Goal: Transaction & Acquisition: Purchase product/service

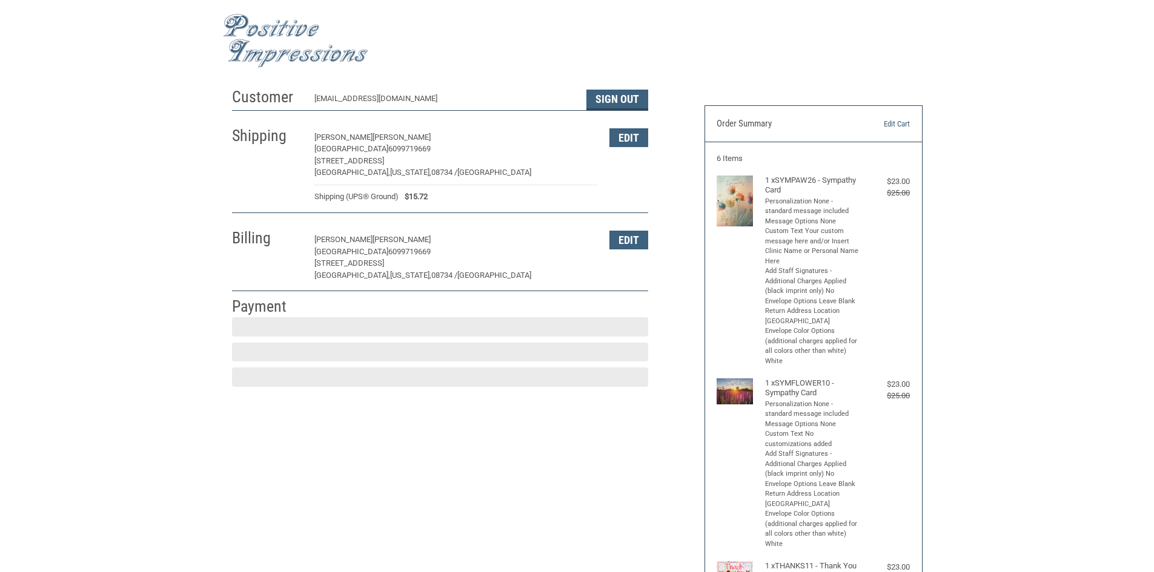
scroll to position [1, 0]
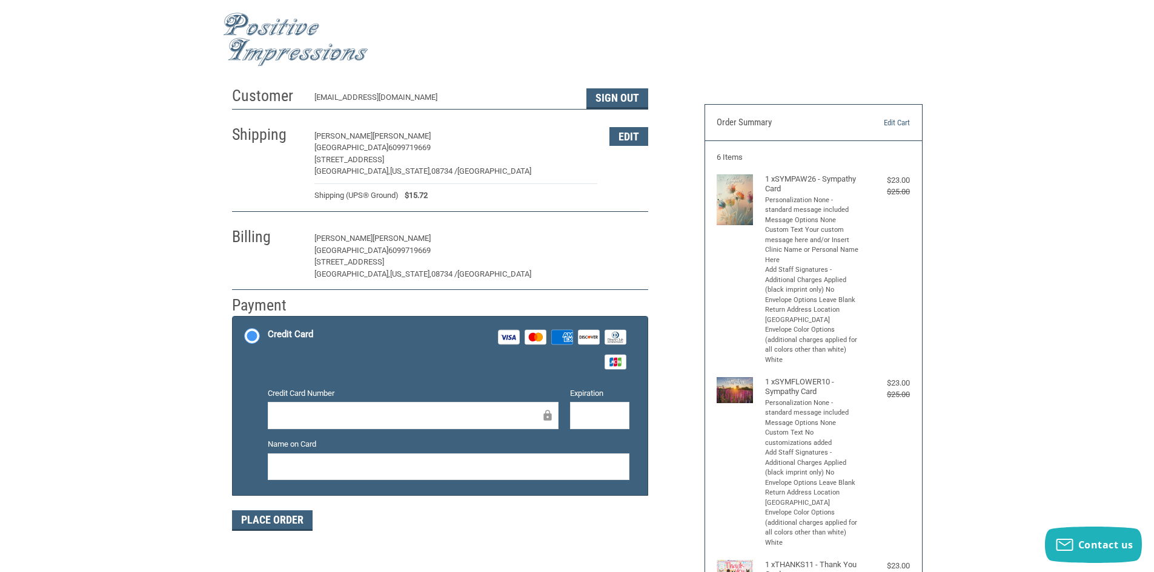
click at [618, 240] on button "Edit" at bounding box center [628, 239] width 39 height 19
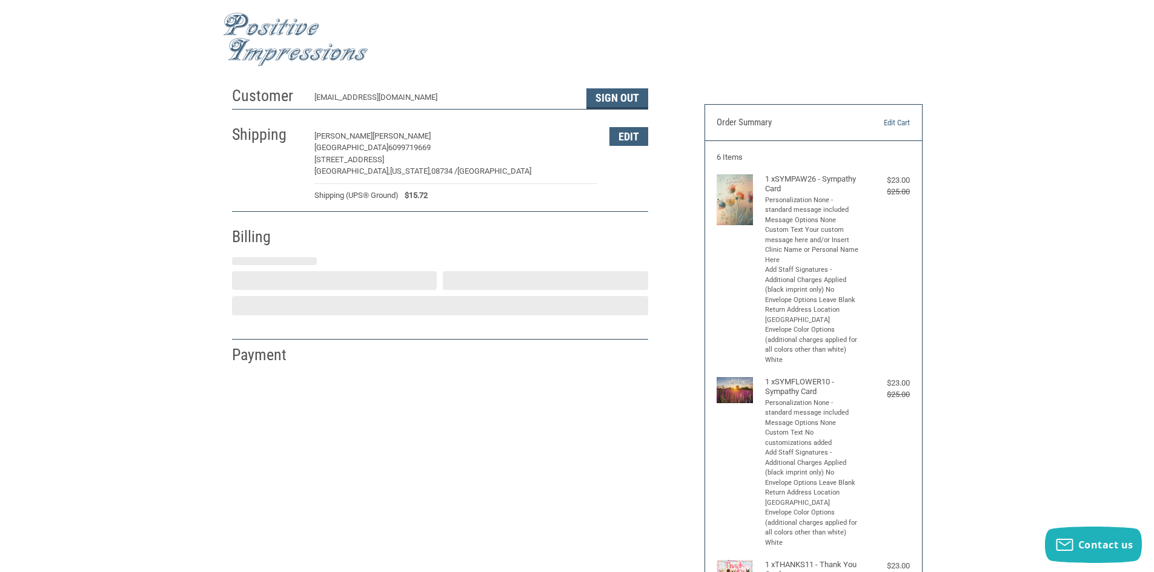
select select "NJ"
select select "US"
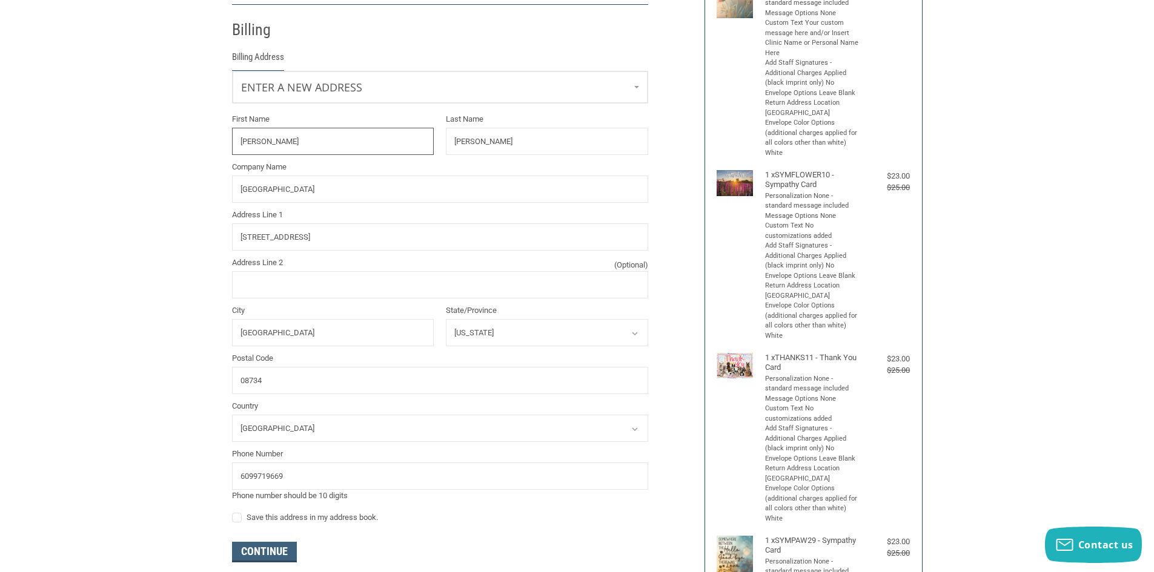
scroll to position [214, 0]
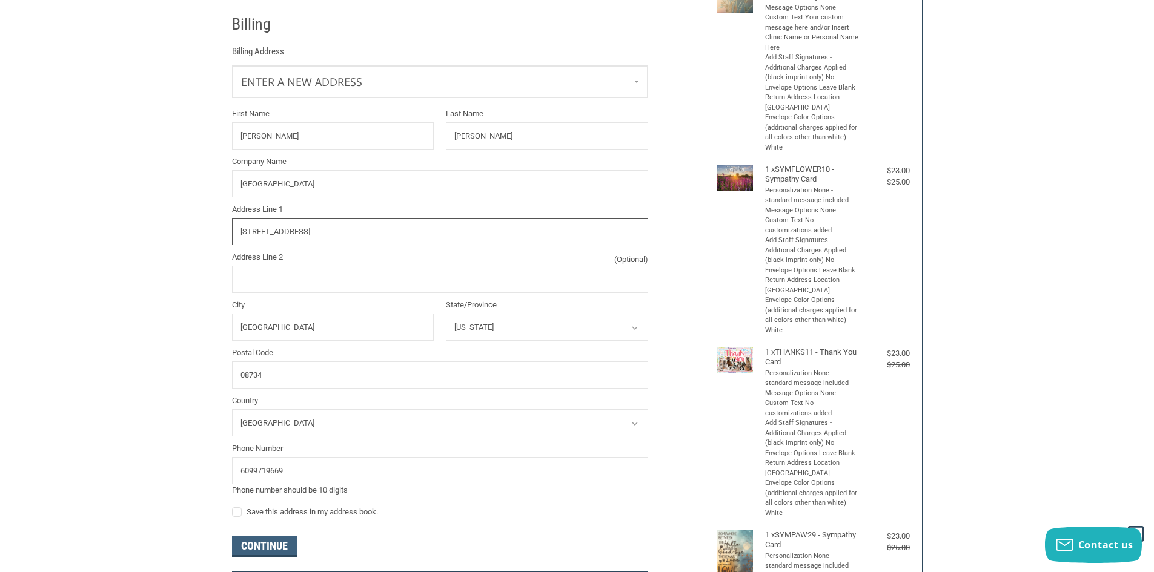
click at [333, 225] on input "[STREET_ADDRESS]" at bounding box center [440, 231] width 416 height 27
drag, startPoint x: 336, startPoint y: 236, endPoint x: 145, endPoint y: 245, distance: 190.4
click at [147, 245] on div "Customer [EMAIL_ADDRESS][DOMAIN_NAME] Sign Out Shipping [PERSON_NAME][GEOGRAPHI…" at bounding box center [577, 401] width 1154 height 1066
type input "[STREET_ADDRESS]"
drag, startPoint x: 319, startPoint y: 332, endPoint x: 159, endPoint y: 317, distance: 161.2
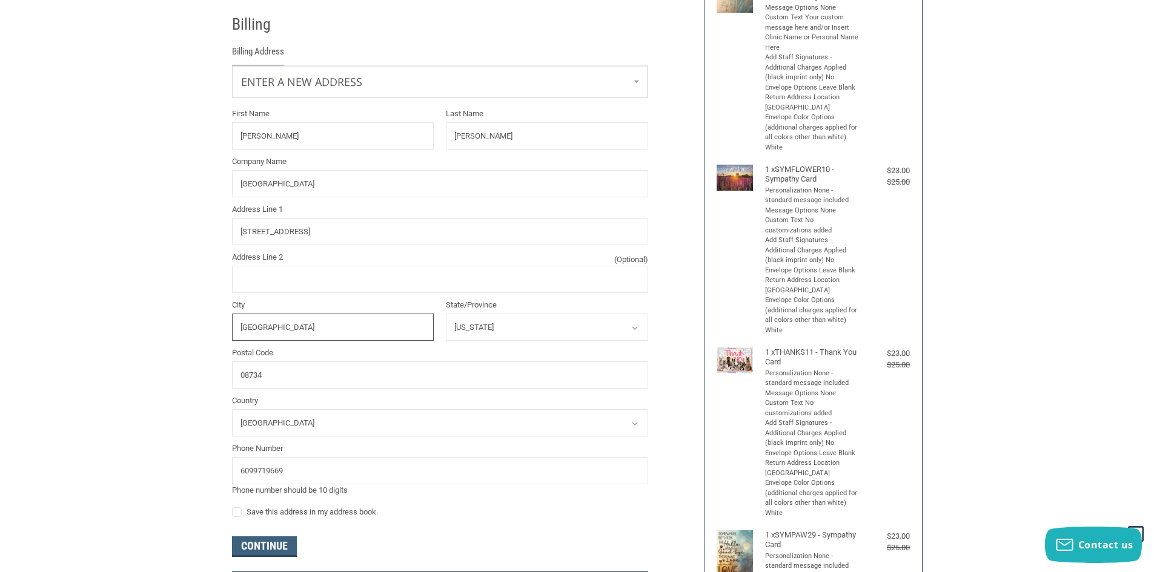
click at [159, 317] on div "Customer [EMAIL_ADDRESS][DOMAIN_NAME] Sign Out Shipping [PERSON_NAME][GEOGRAPHI…" at bounding box center [577, 401] width 1154 height 1066
type input "[GEOGRAPHIC_DATA]"
type input "08758"
click at [264, 546] on button "Continue" at bounding box center [264, 547] width 65 height 21
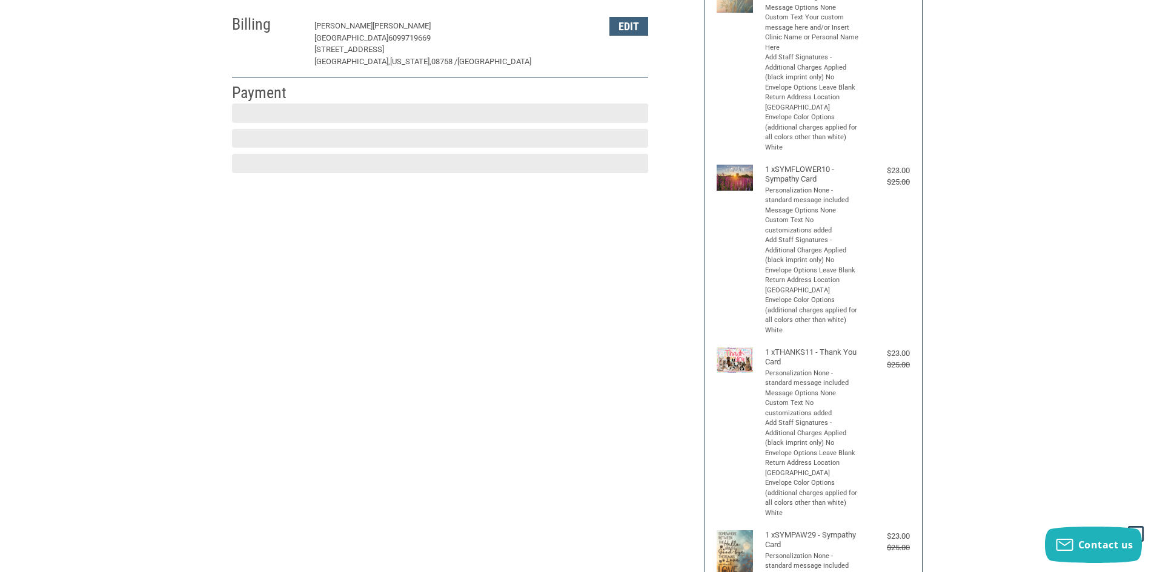
scroll to position [177, 0]
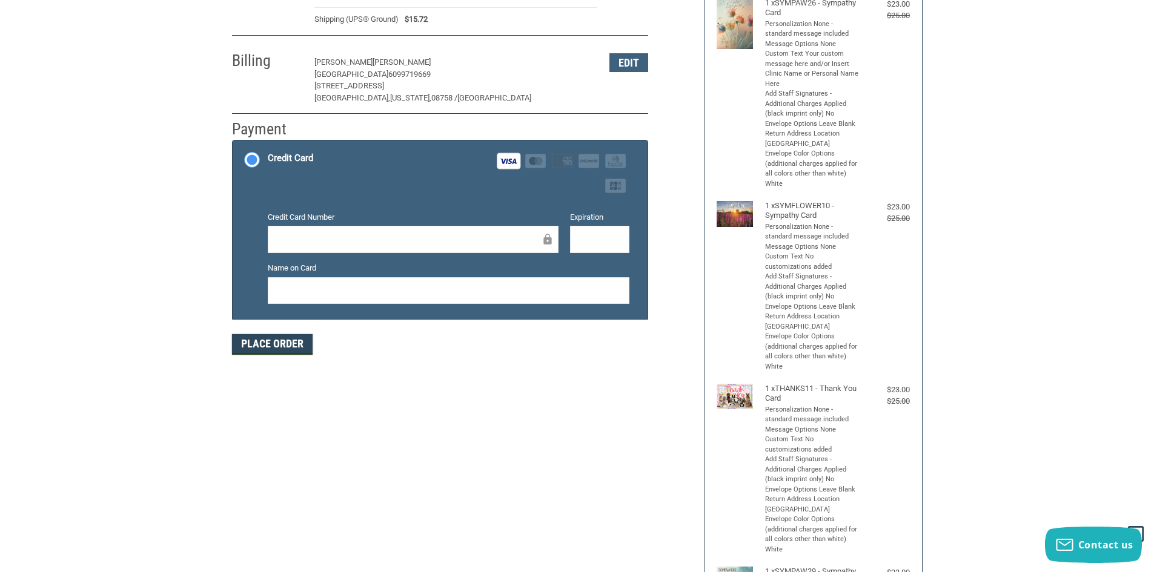
click at [255, 349] on button "Place Order" at bounding box center [272, 344] width 81 height 21
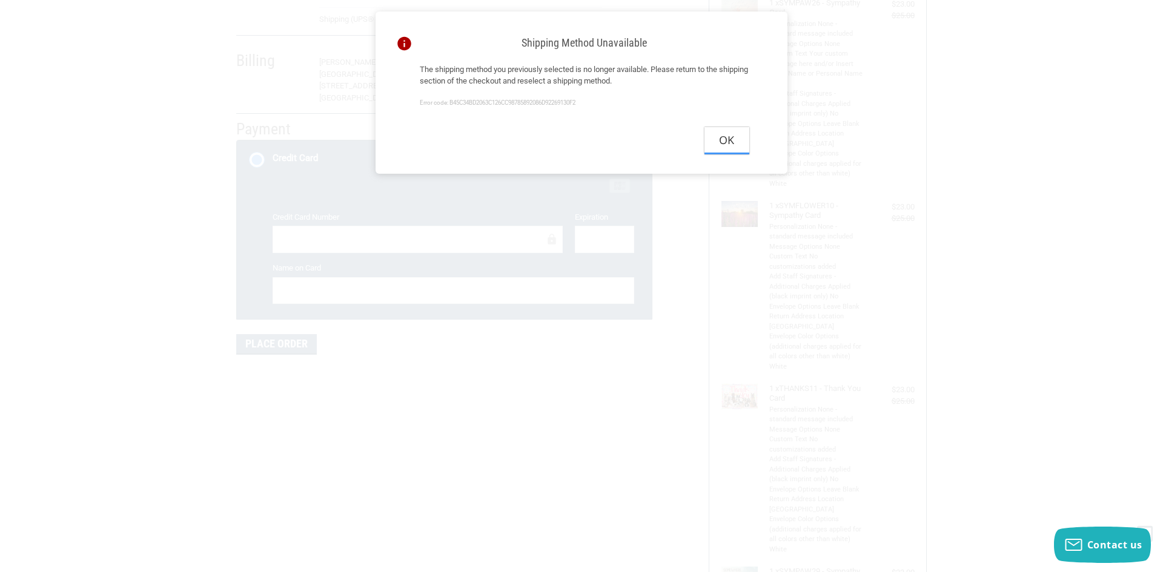
click at [725, 139] on button "Ok" at bounding box center [726, 140] width 45 height 27
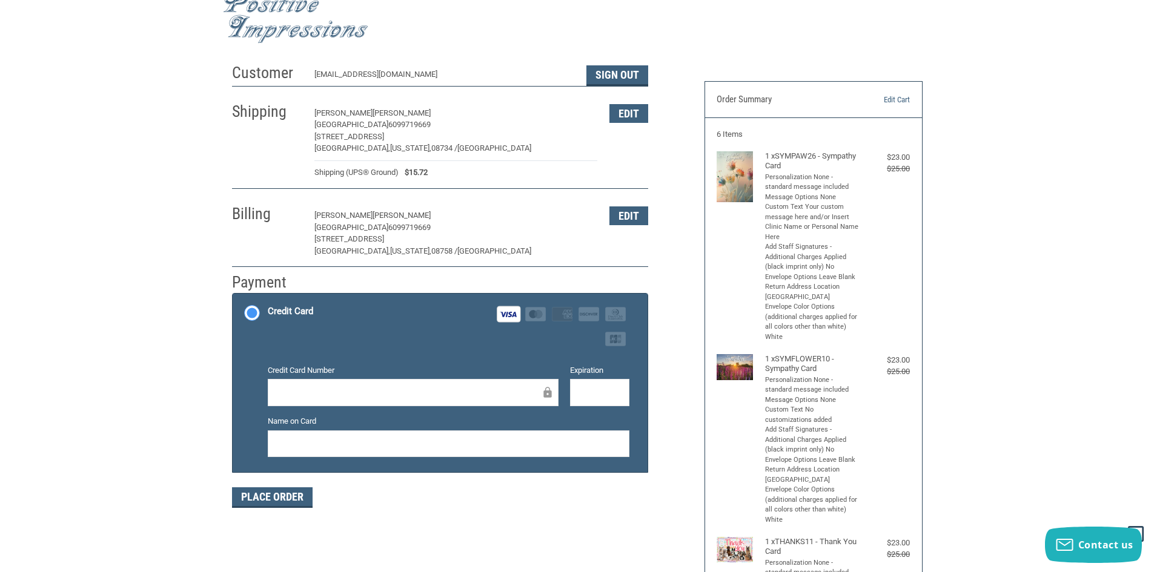
scroll to position [0, 0]
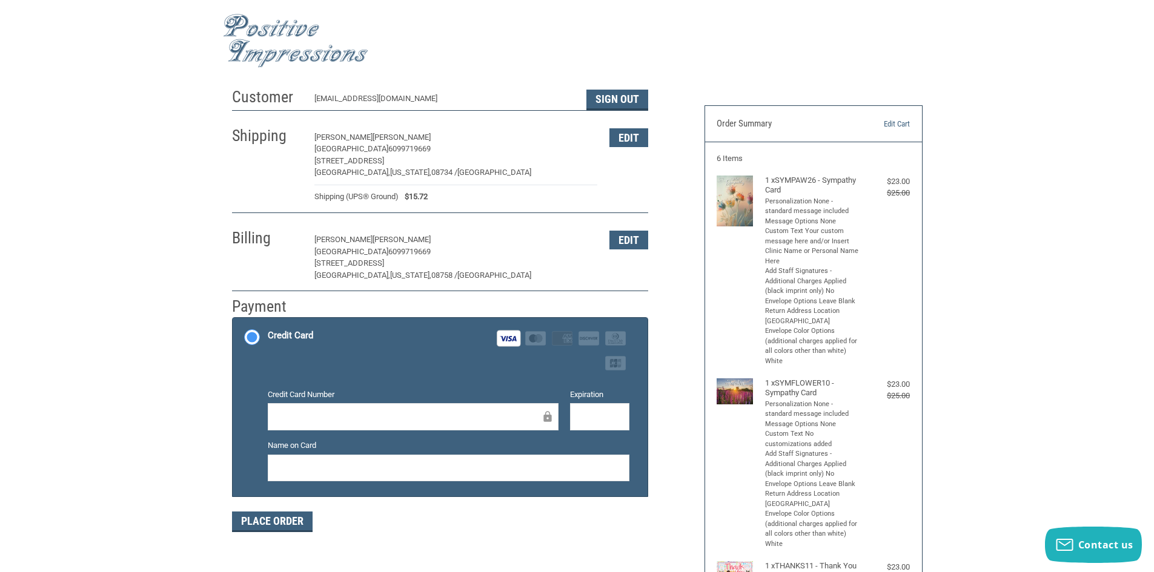
click at [423, 194] on span "$15.72" at bounding box center [413, 197] width 29 height 12
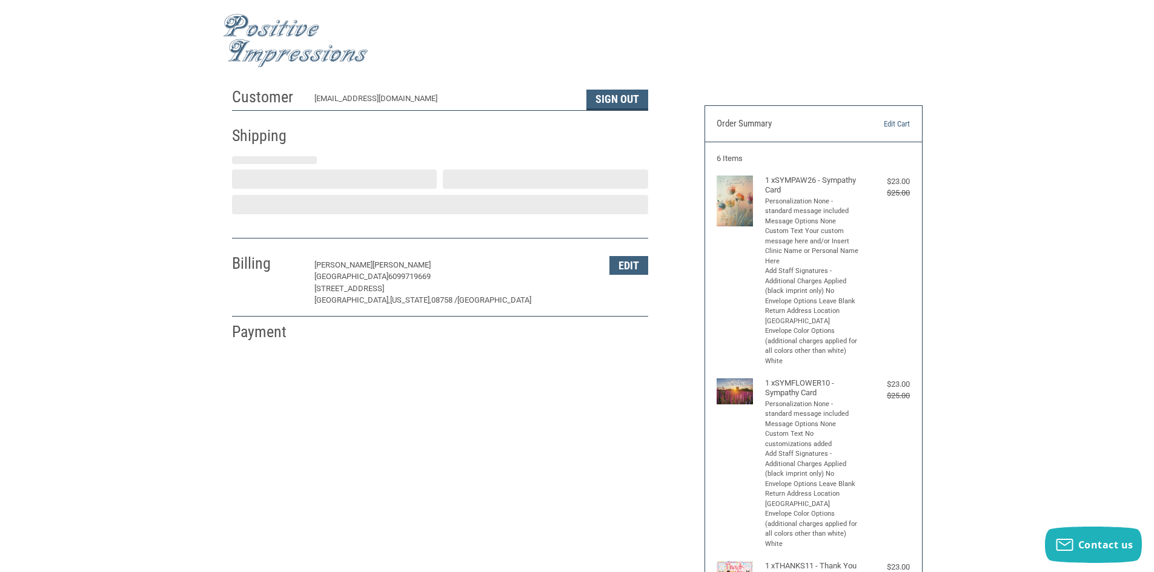
select select "US"
select select "NJ"
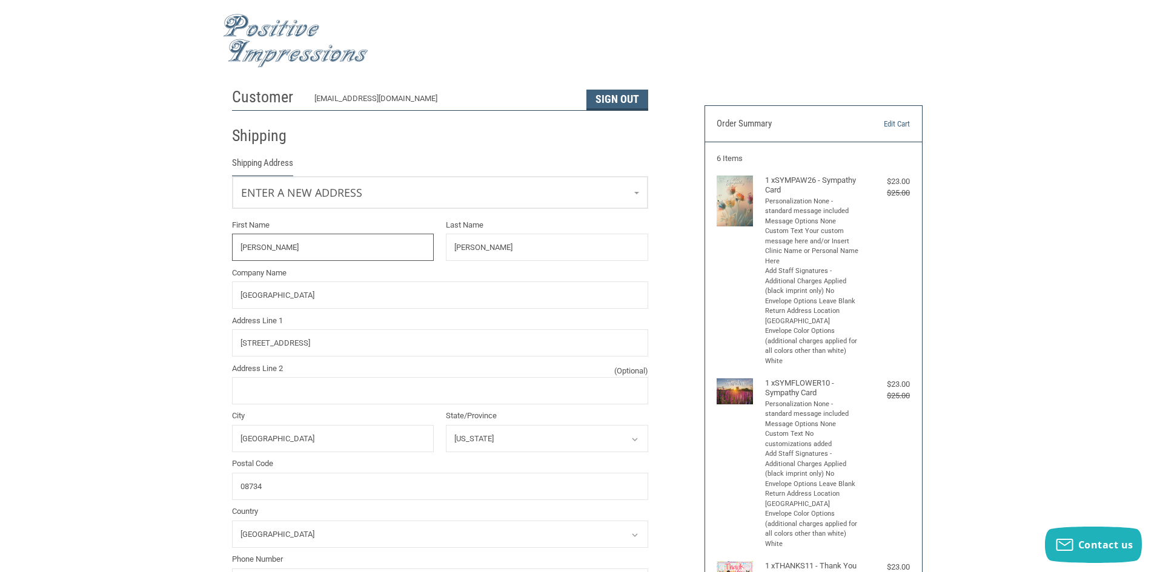
scroll to position [111, 0]
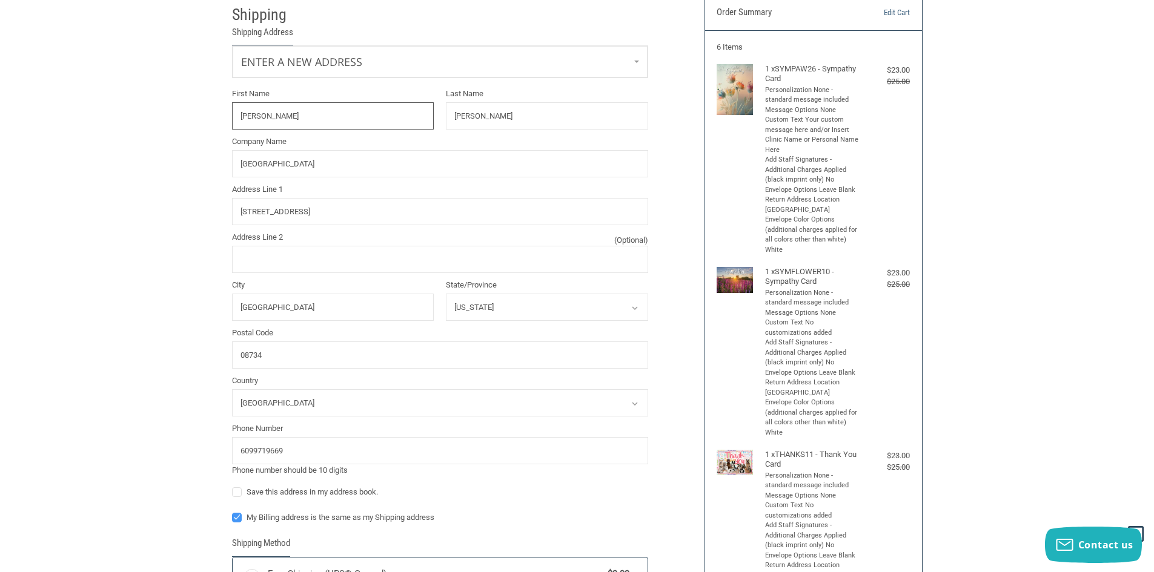
radio input "true"
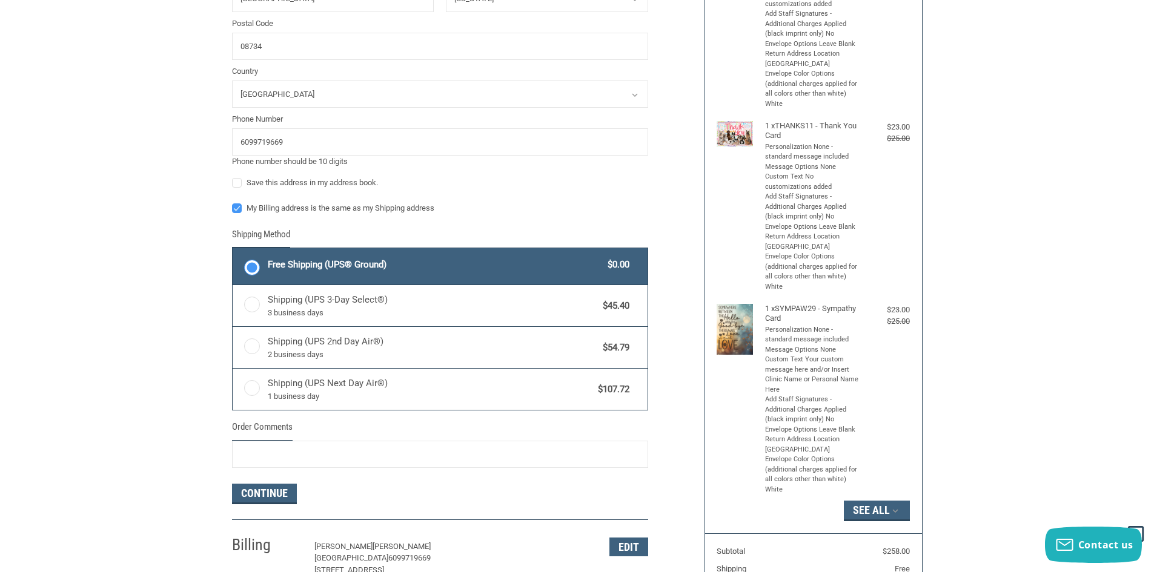
scroll to position [442, 0]
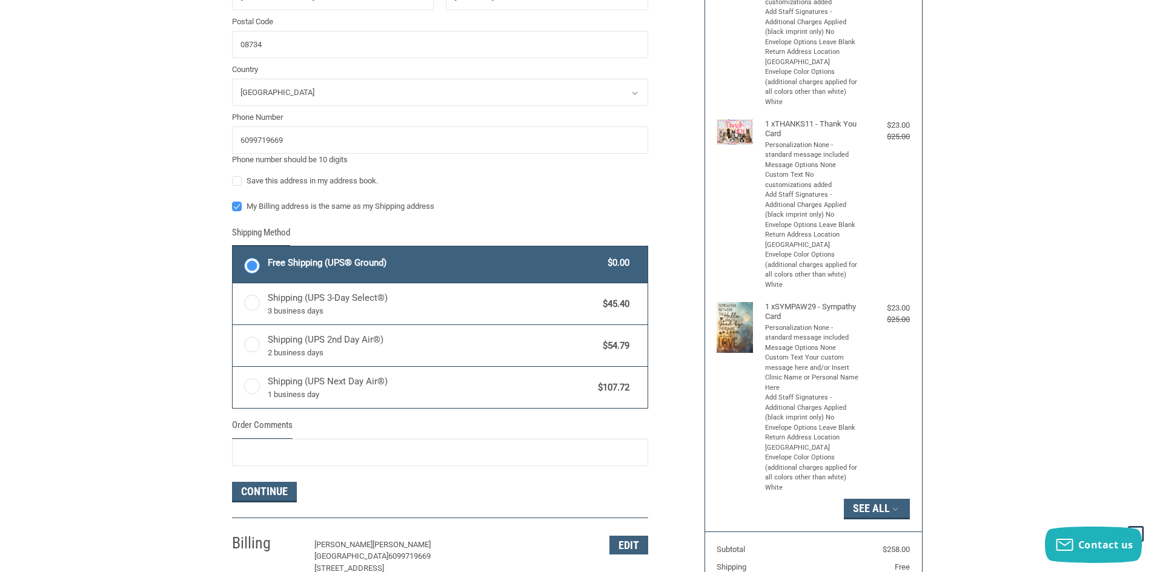
drag, startPoint x: 277, startPoint y: 224, endPoint x: 235, endPoint y: 208, distance: 45.2
click at [235, 208] on label "My Billing address is the same as my Shipping address" at bounding box center [440, 207] width 416 height 10
click at [233, 201] on input "My Billing address is the same as my Shipping address" at bounding box center [232, 200] width 1 height 1
checkbox input "false"
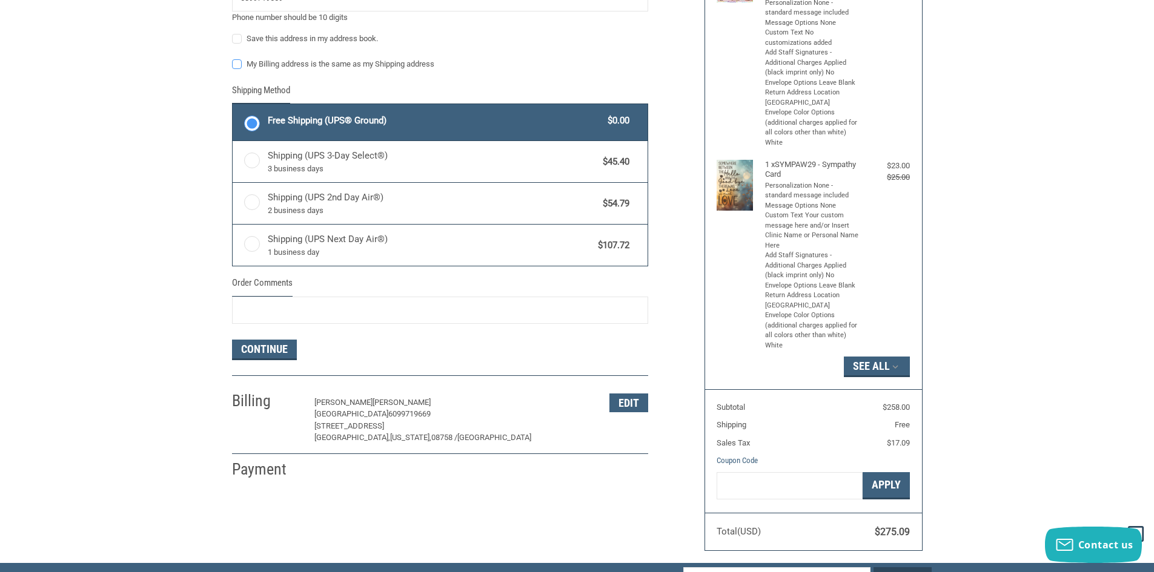
scroll to position [588, 0]
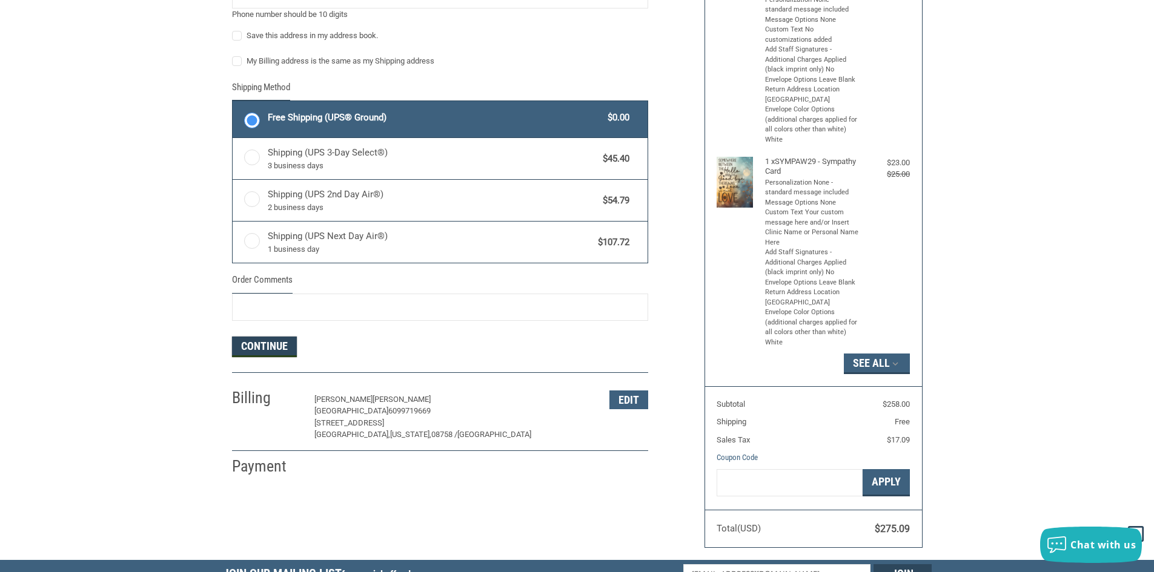
click at [268, 353] on button "Continue" at bounding box center [264, 347] width 65 height 21
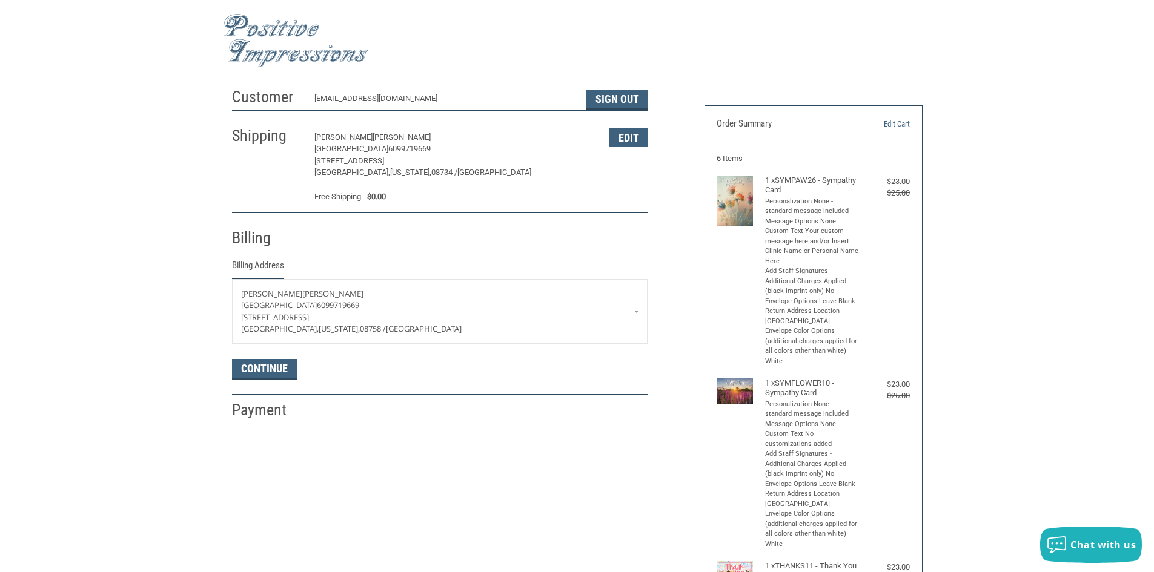
scroll to position [694, 0]
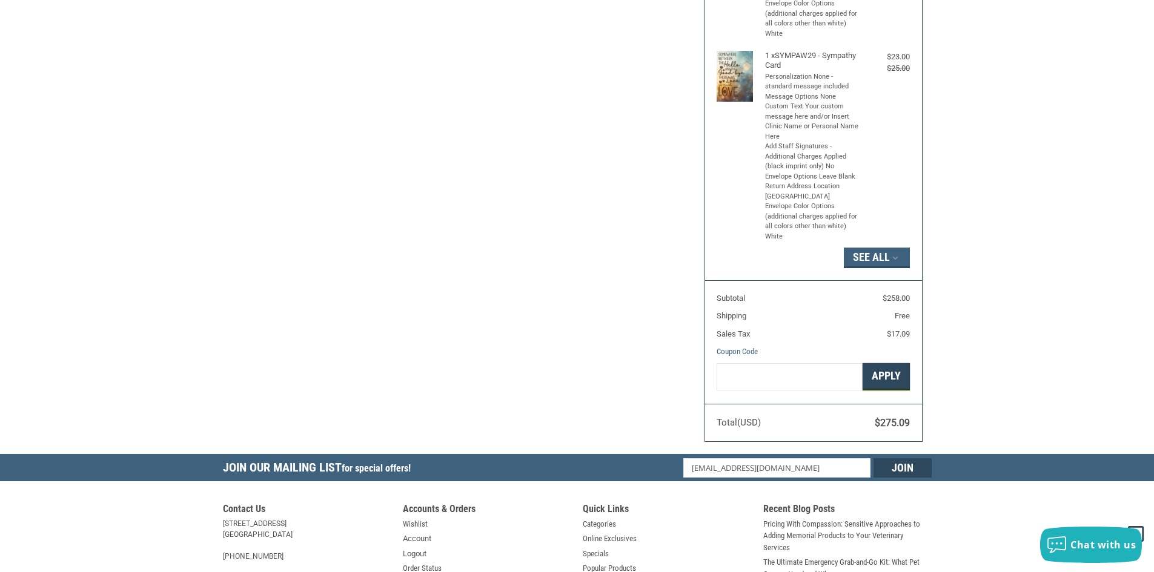
click at [876, 376] on button "Apply" at bounding box center [886, 376] width 47 height 27
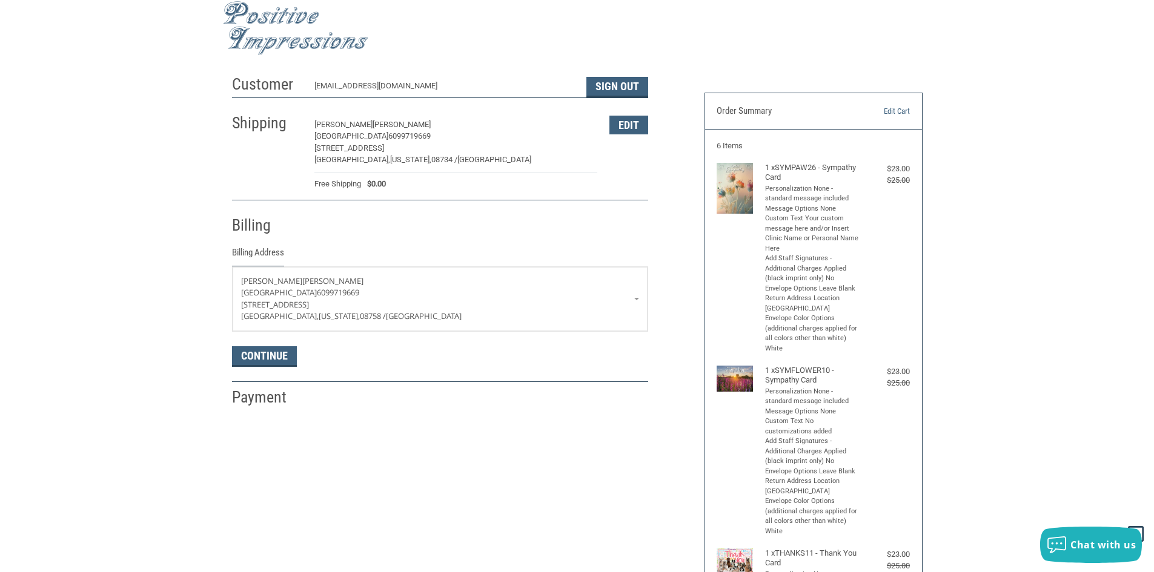
scroll to position [0, 0]
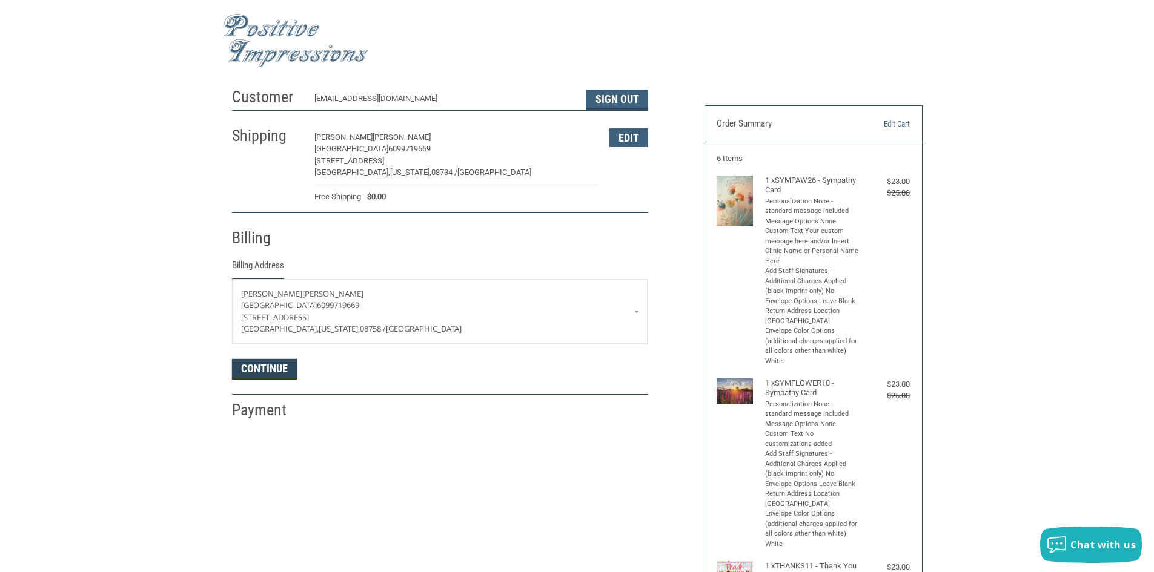
click at [268, 369] on button "Continue" at bounding box center [264, 369] width 65 height 21
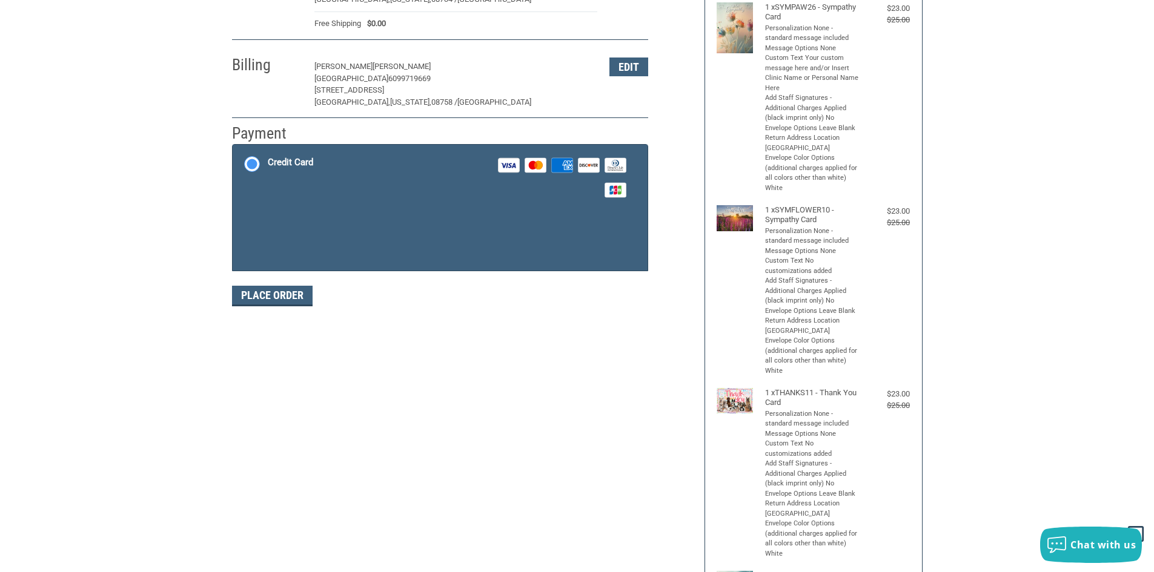
scroll to position [177, 0]
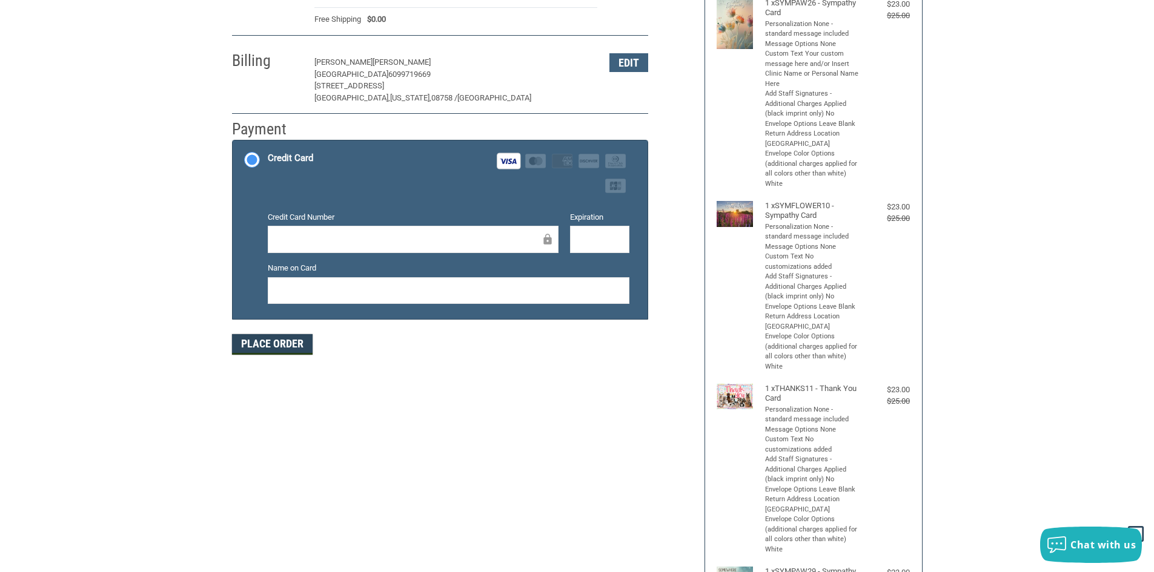
click at [279, 348] on button "Place Order" at bounding box center [272, 344] width 81 height 21
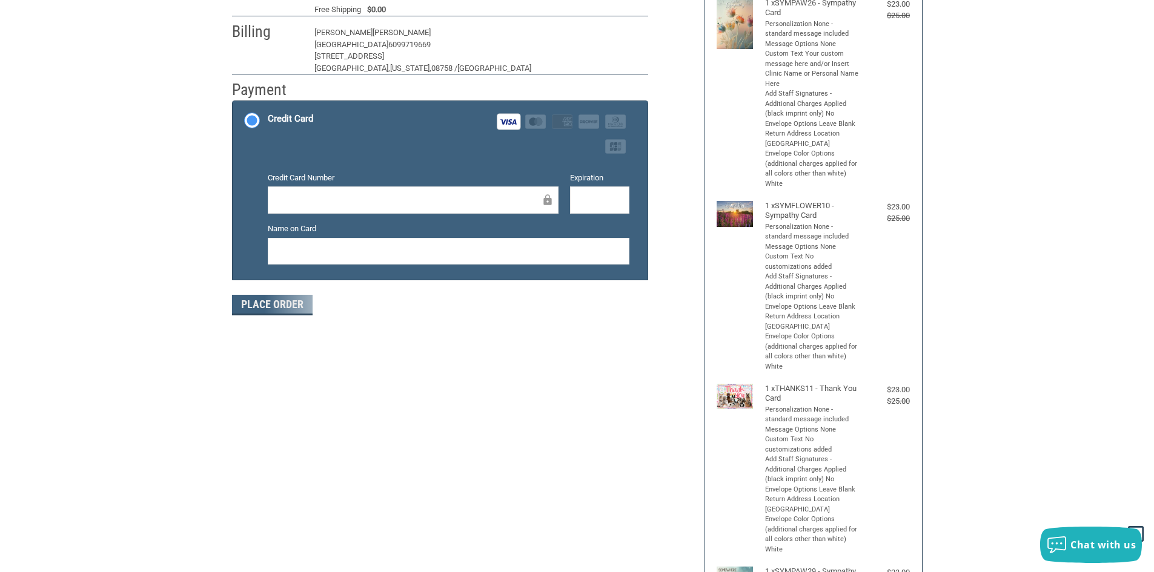
scroll to position [125, 0]
